Goal: Task Accomplishment & Management: Manage account settings

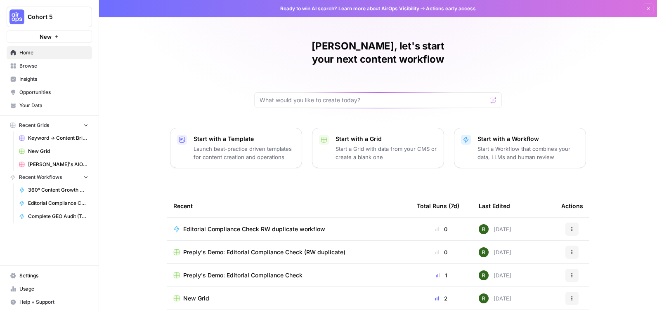
click at [30, 274] on span "Settings" at bounding box center [53, 275] width 69 height 7
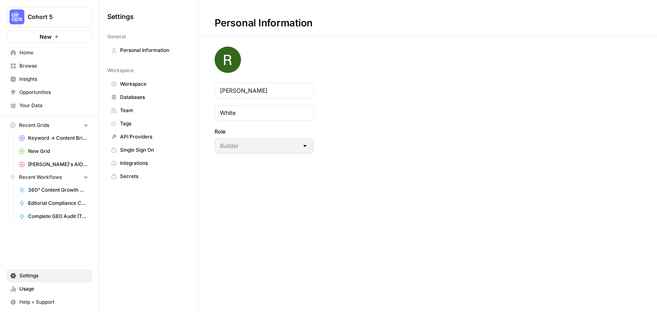
click at [139, 82] on span "Workspace" at bounding box center [153, 83] width 66 height 7
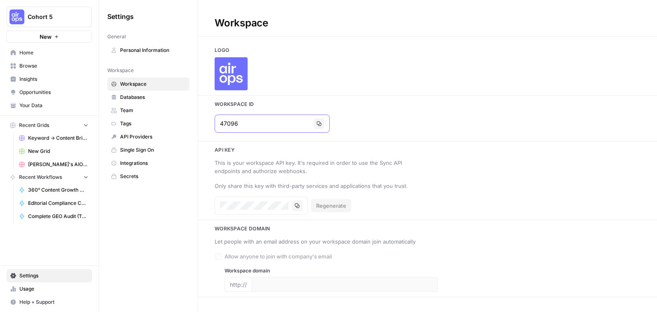
click at [236, 124] on input "47096" at bounding box center [265, 124] width 90 height 8
